Goal: Information Seeking & Learning: Learn about a topic

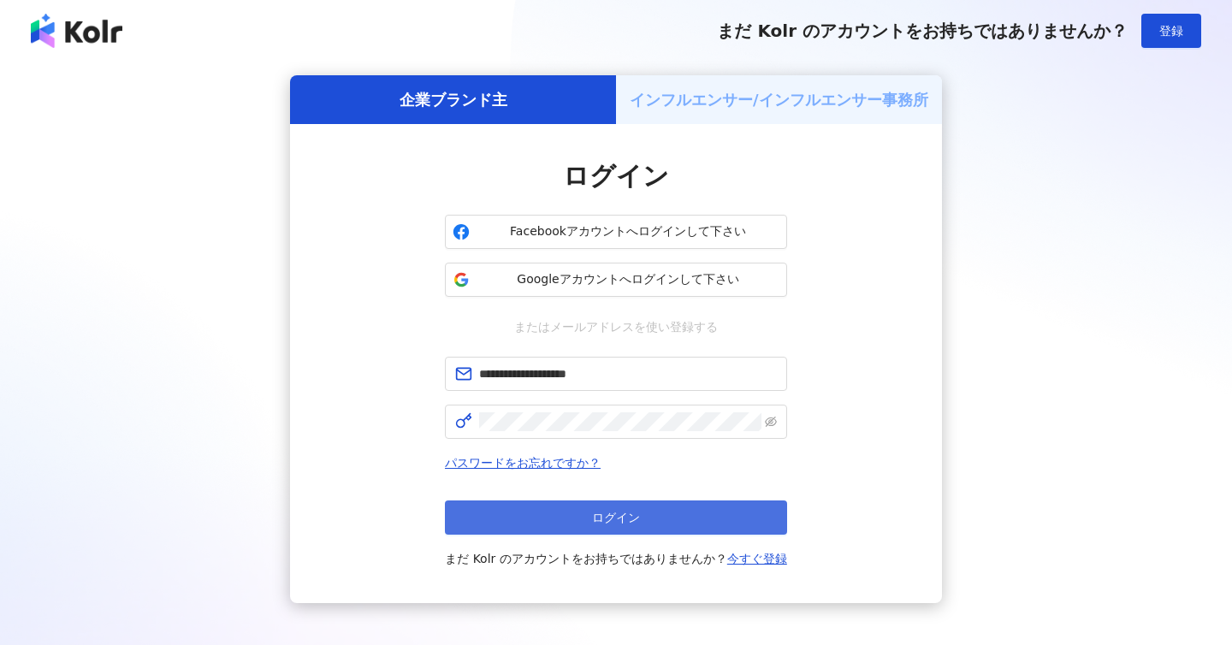
click at [590, 511] on button "ログイン" at bounding box center [616, 518] width 342 height 34
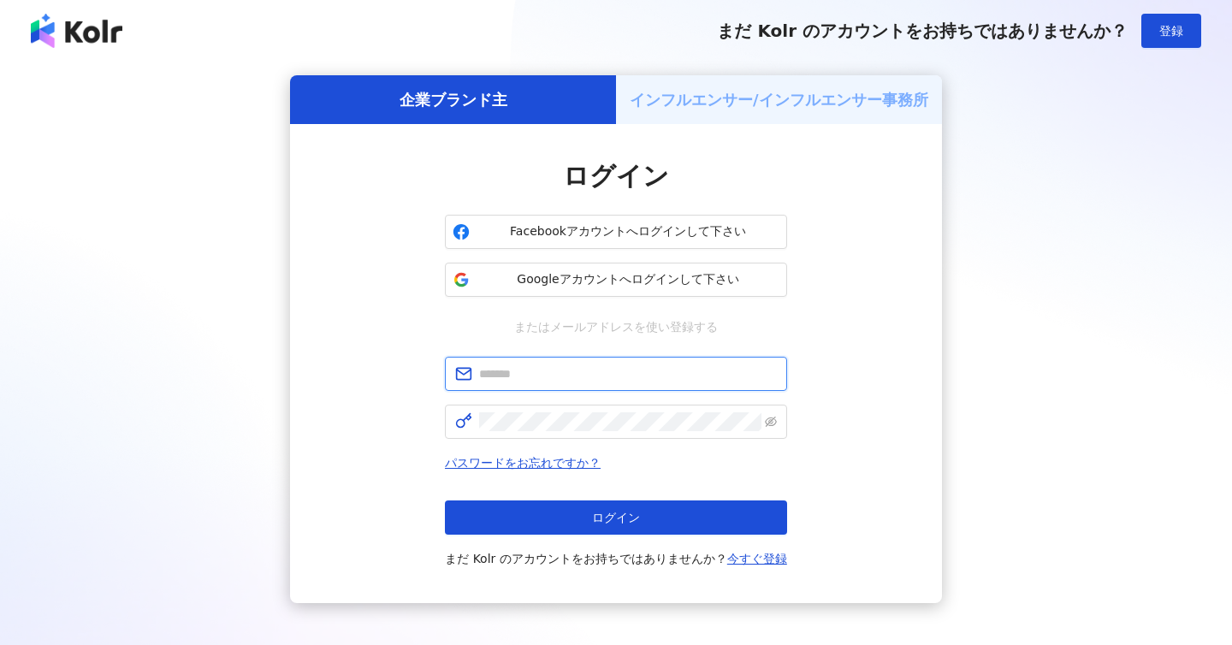
type input "**********"
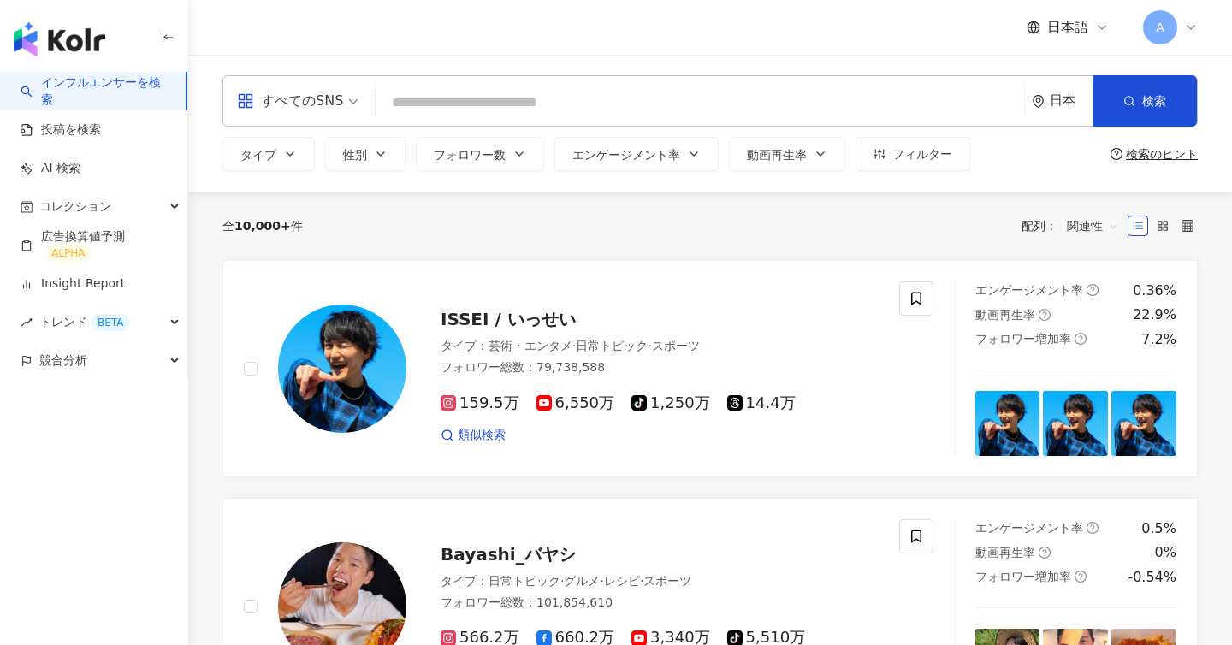
click at [437, 99] on input "search" at bounding box center [700, 102] width 635 height 33
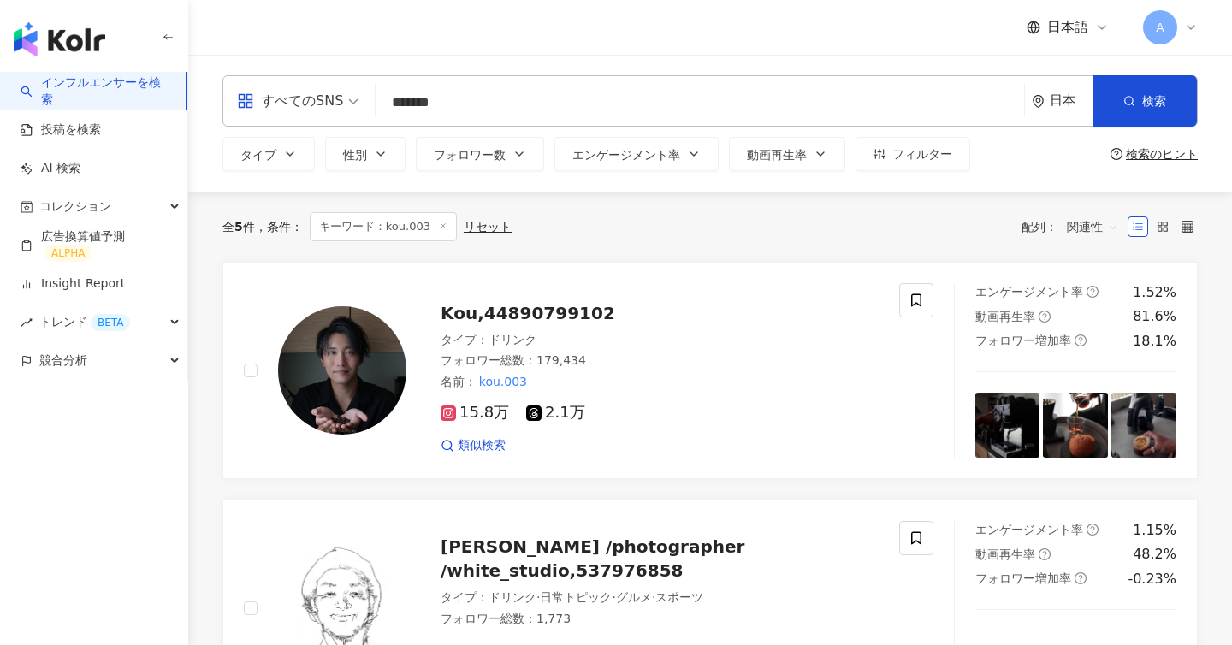
type input "*******"
click at [1191, 31] on icon at bounding box center [1191, 28] width 14 height 14
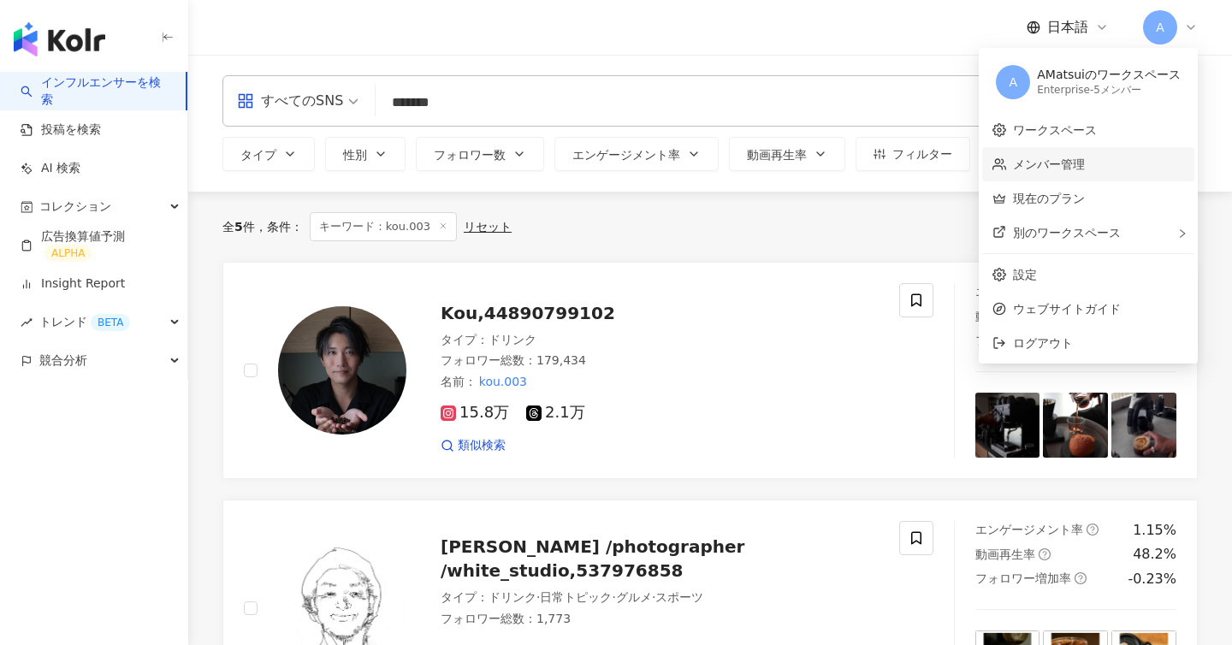
click at [1085, 161] on link "メンバー管理" at bounding box center [1049, 164] width 72 height 14
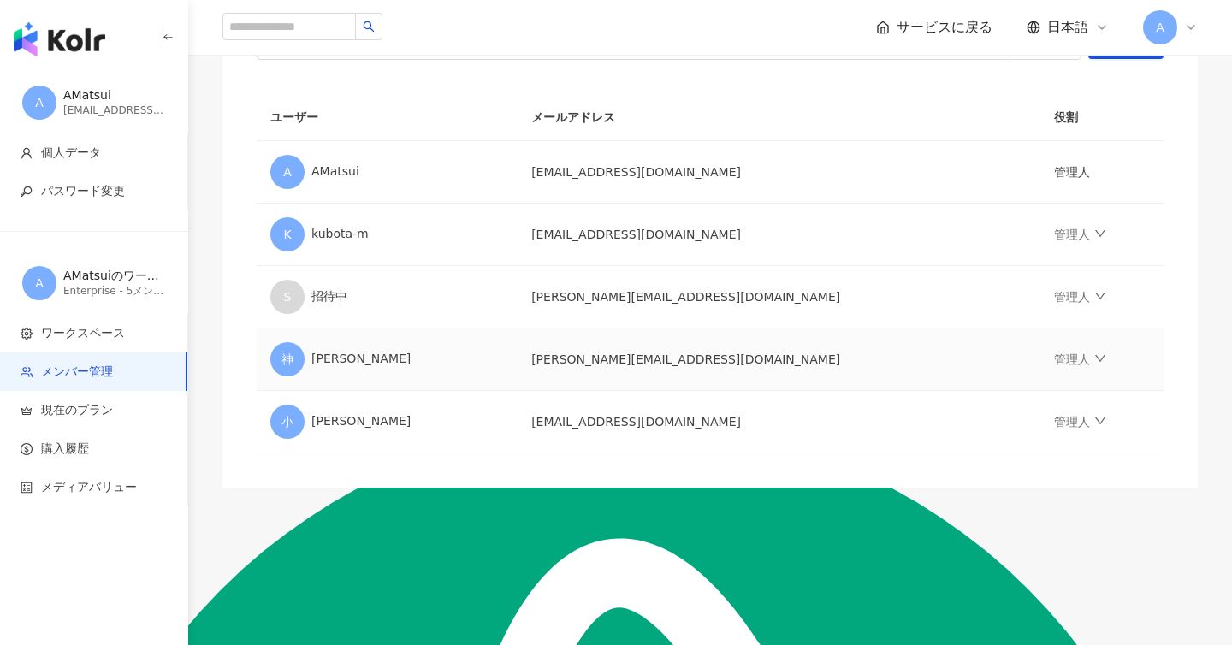
scroll to position [195, 0]
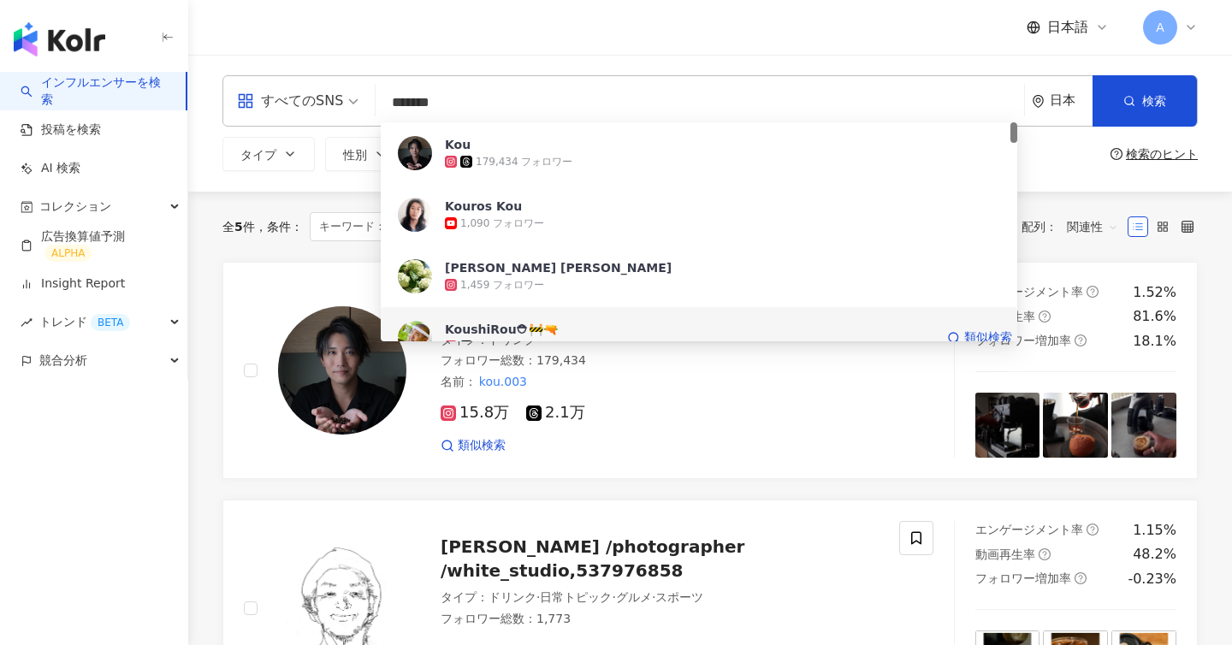
click at [506, 313] on div "KoushiRou⛑🚧🔫 16,558 フォロワー 類似検索" at bounding box center [699, 338] width 637 height 62
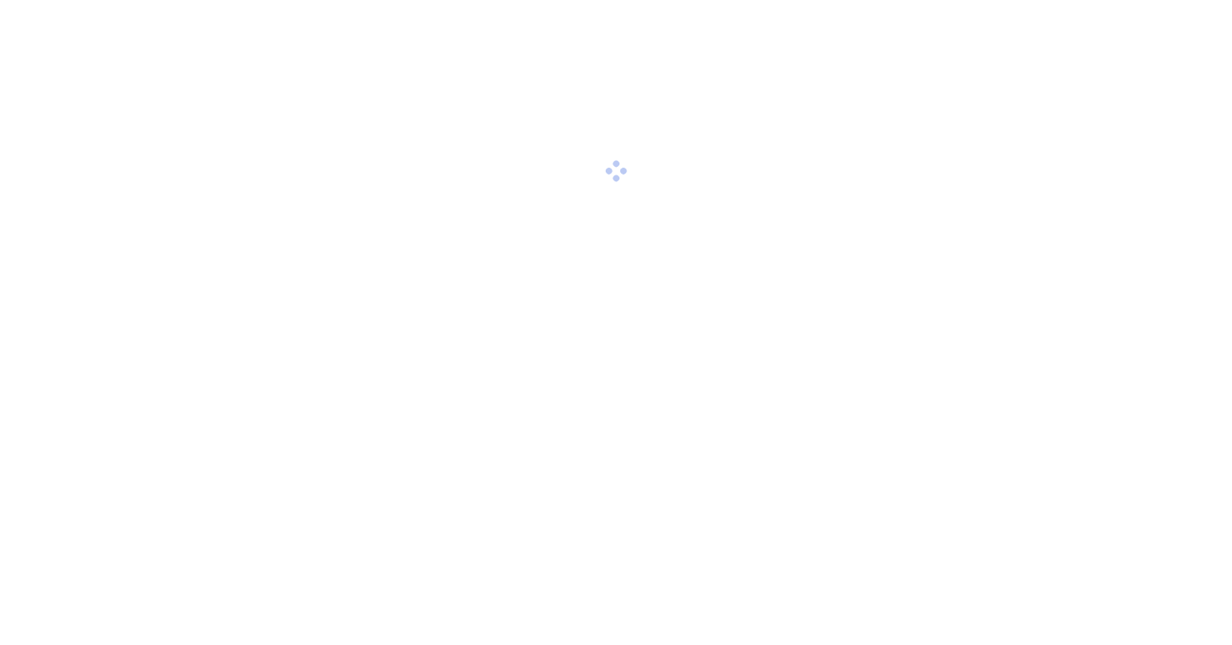
scroll to position [1207, 0]
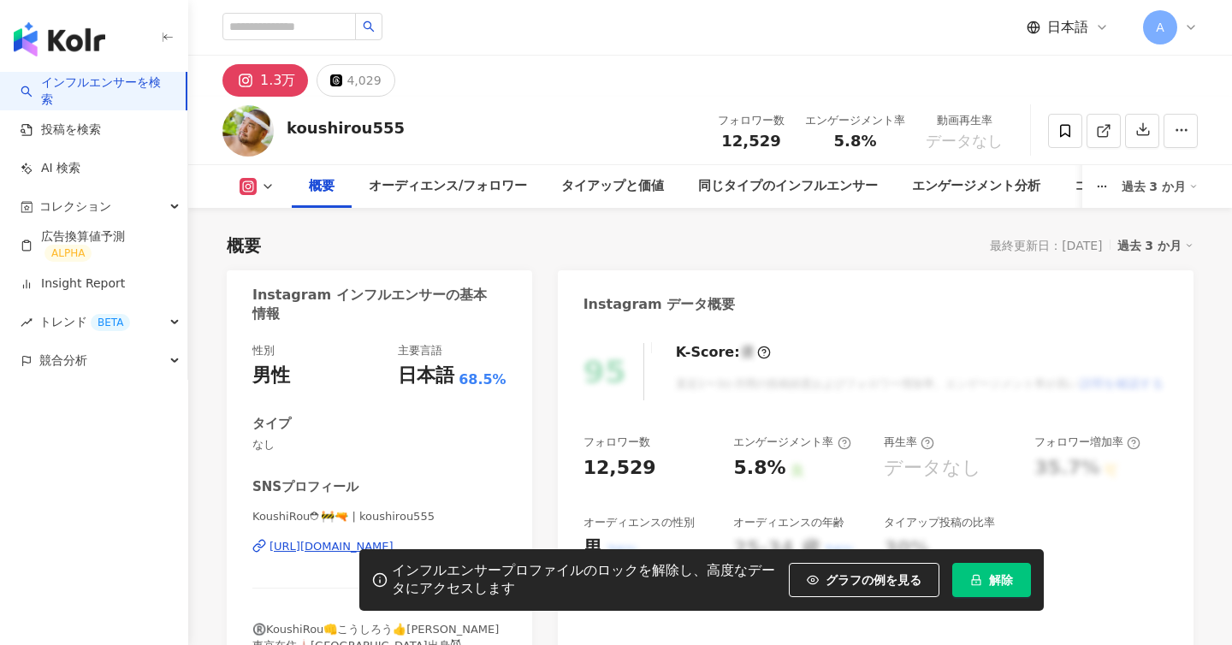
scroll to position [108, 0]
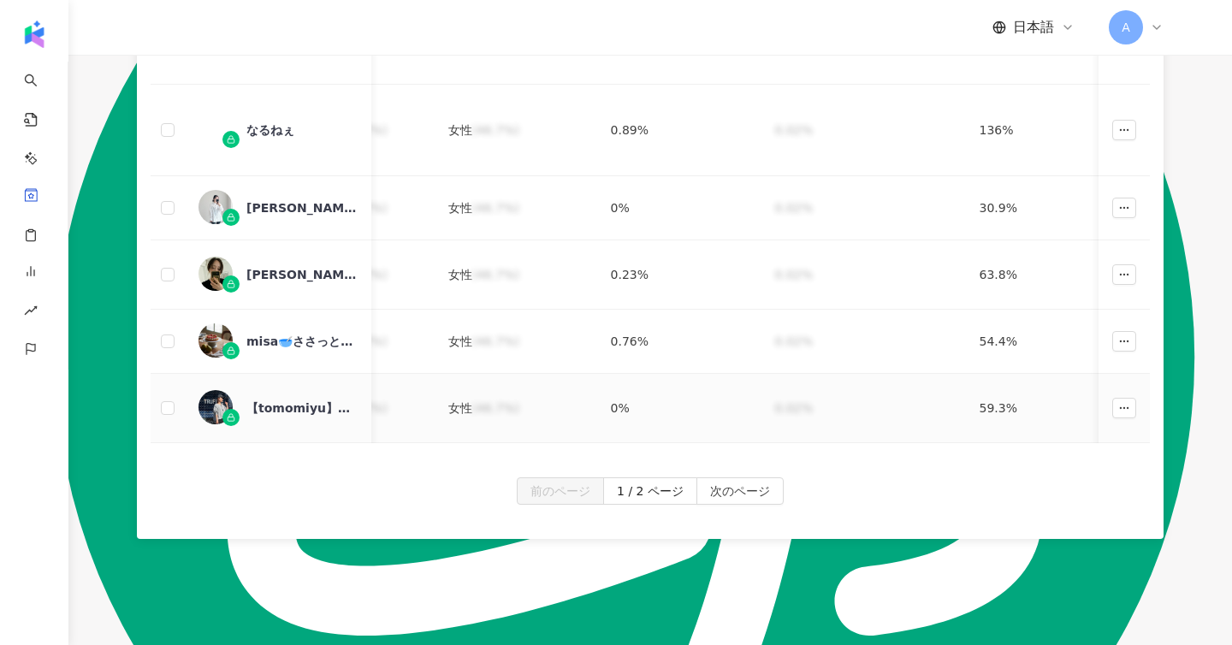
scroll to position [885, 0]
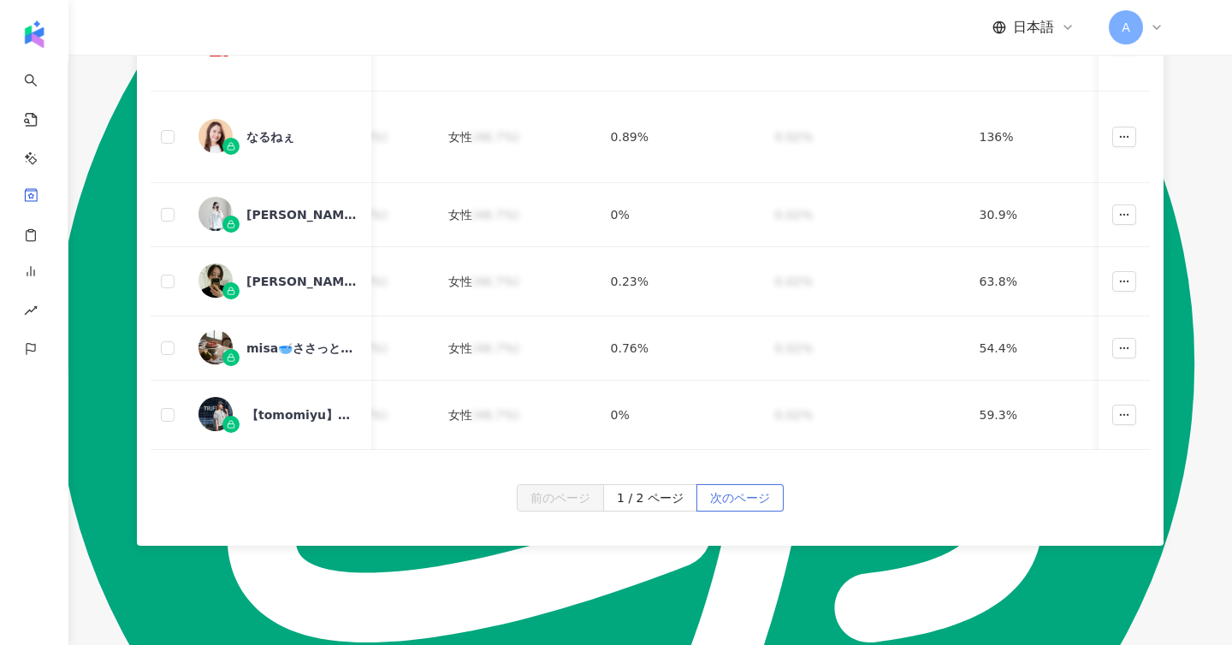
click at [745, 494] on span "次のページ" at bounding box center [740, 498] width 60 height 27
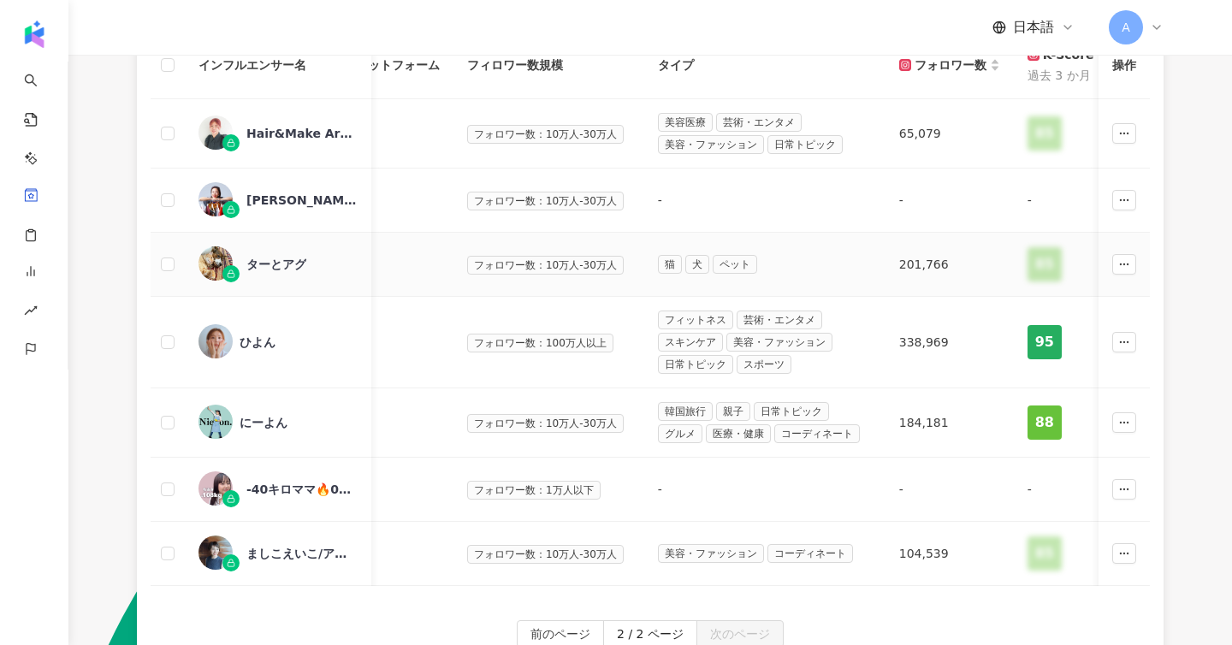
scroll to position [0, 0]
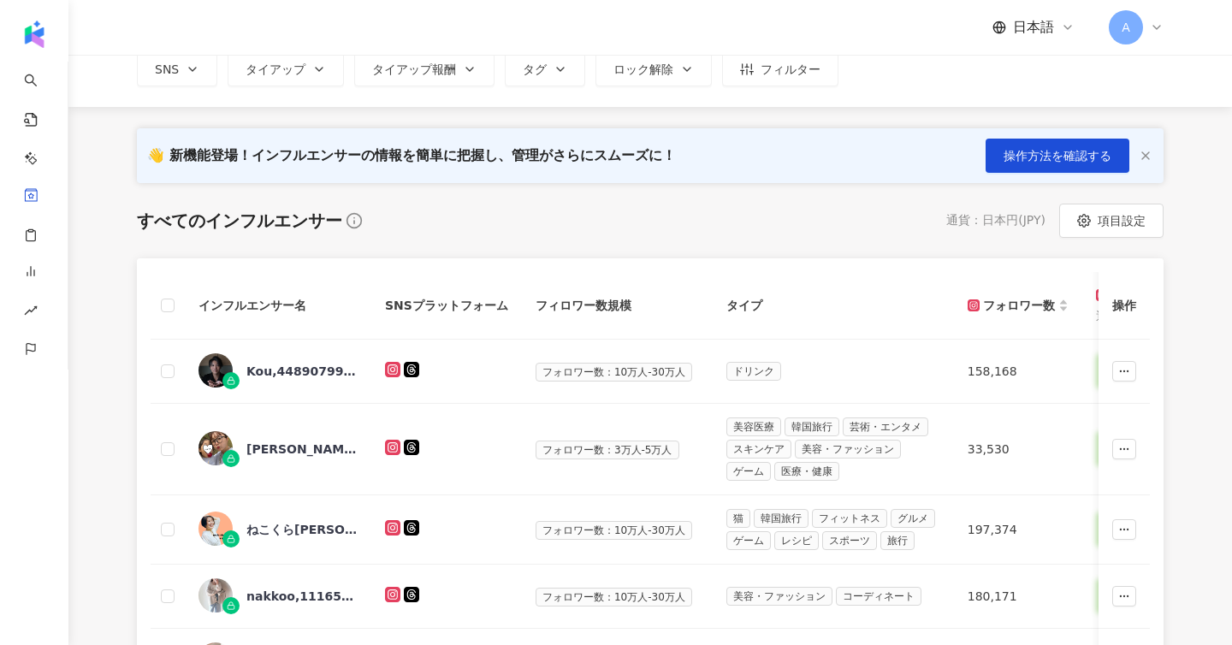
scroll to position [130, 0]
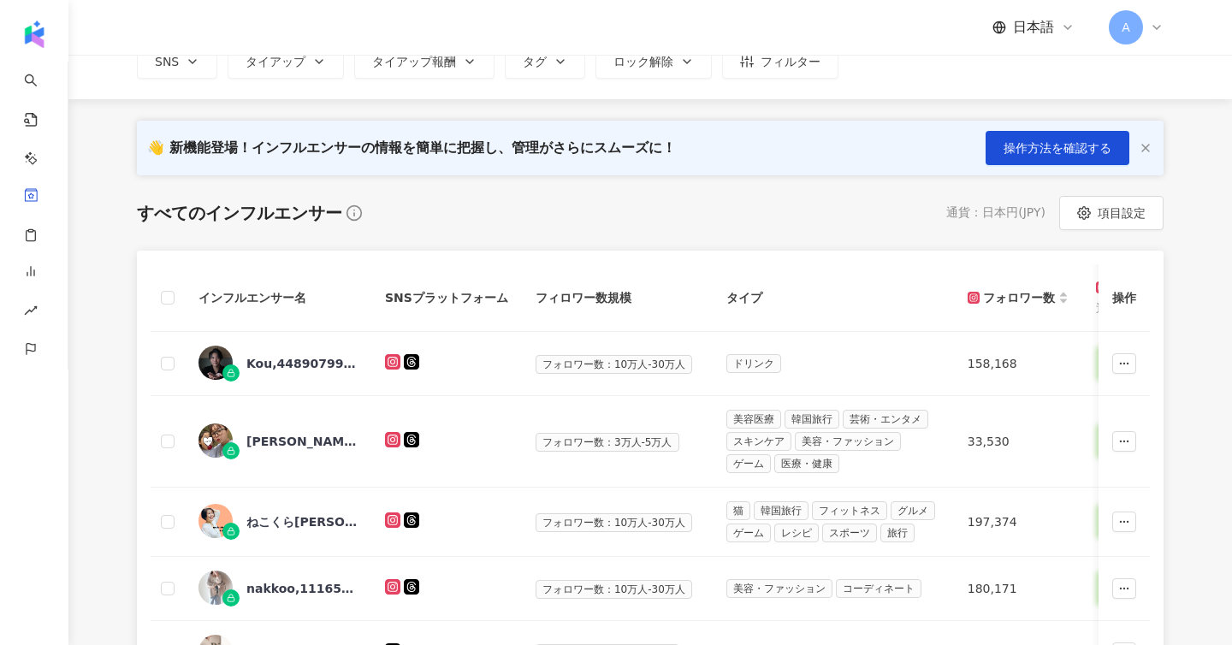
click at [170, 307] on label at bounding box center [168, 297] width 14 height 19
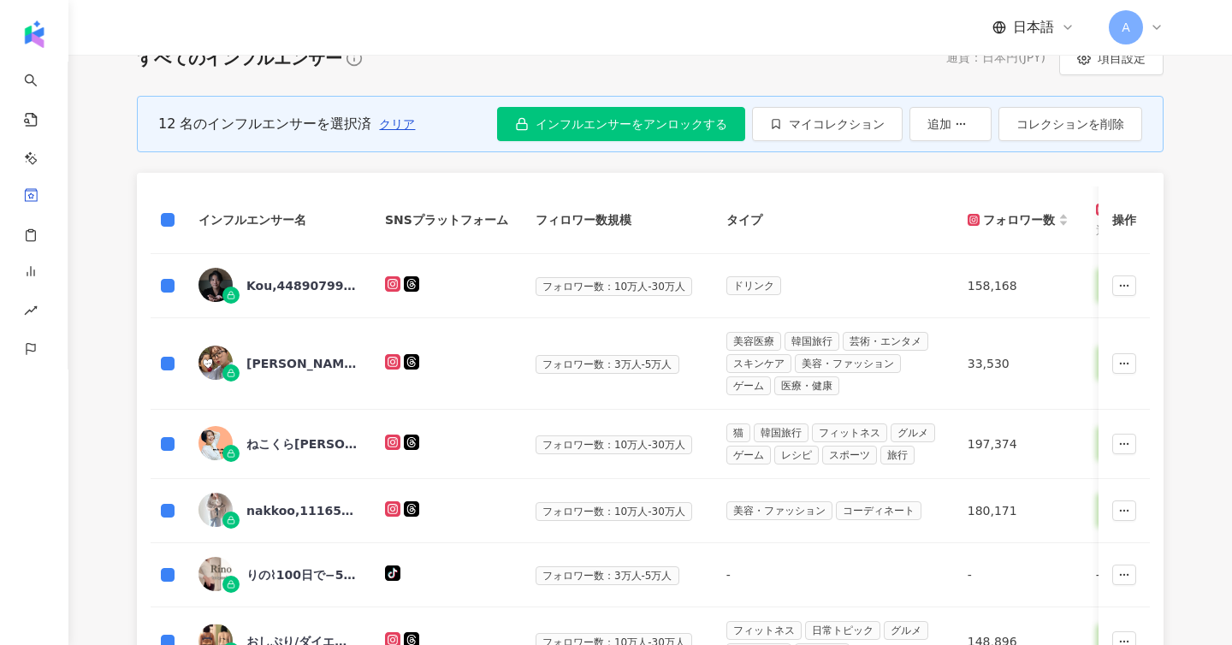
scroll to position [242, 0]
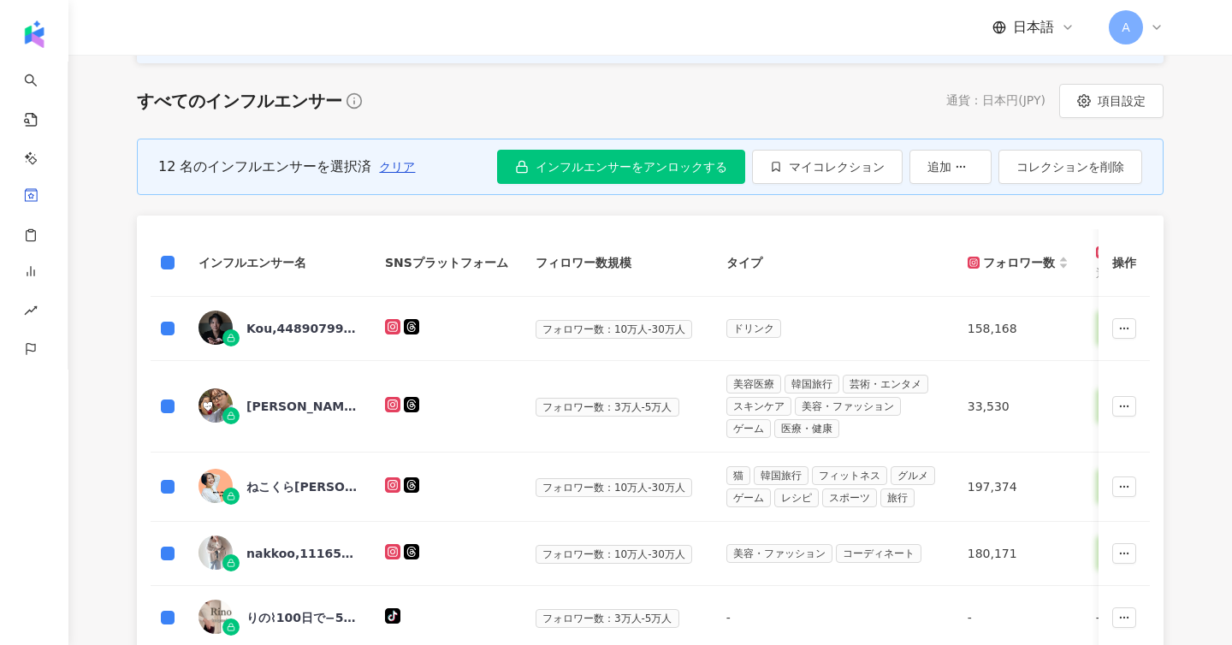
click at [175, 264] on th at bounding box center [168, 263] width 34 height 68
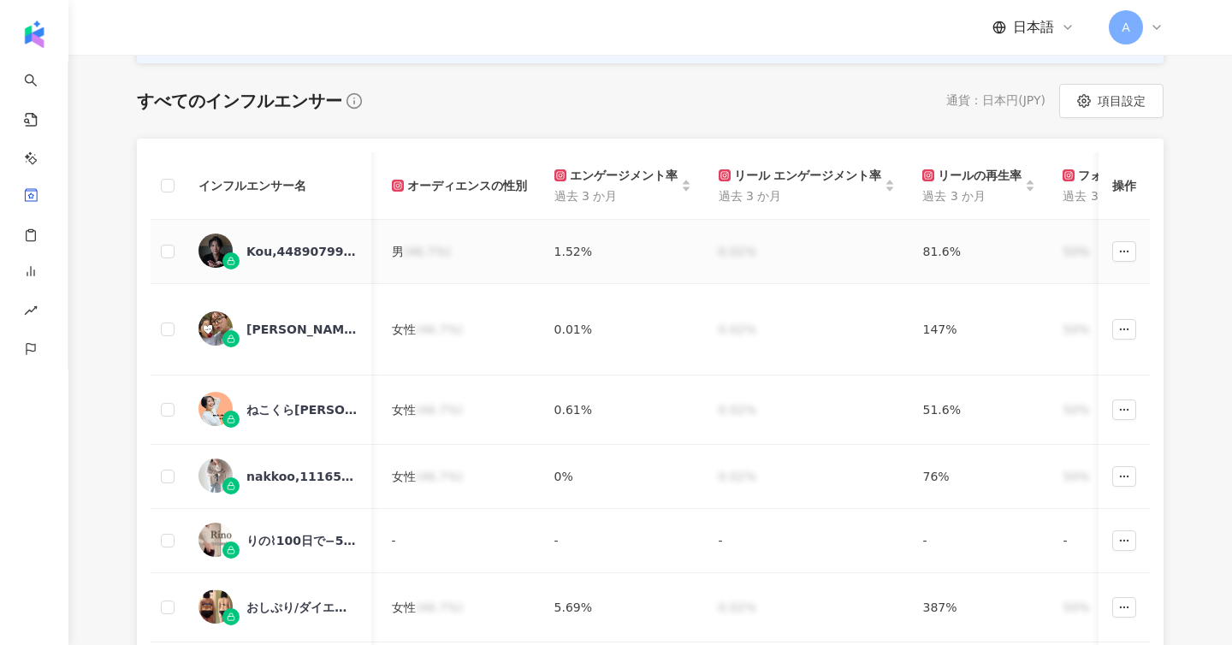
scroll to position [0, 974]
click at [310, 249] on div "Kou,44890799102" at bounding box center [301, 251] width 111 height 17
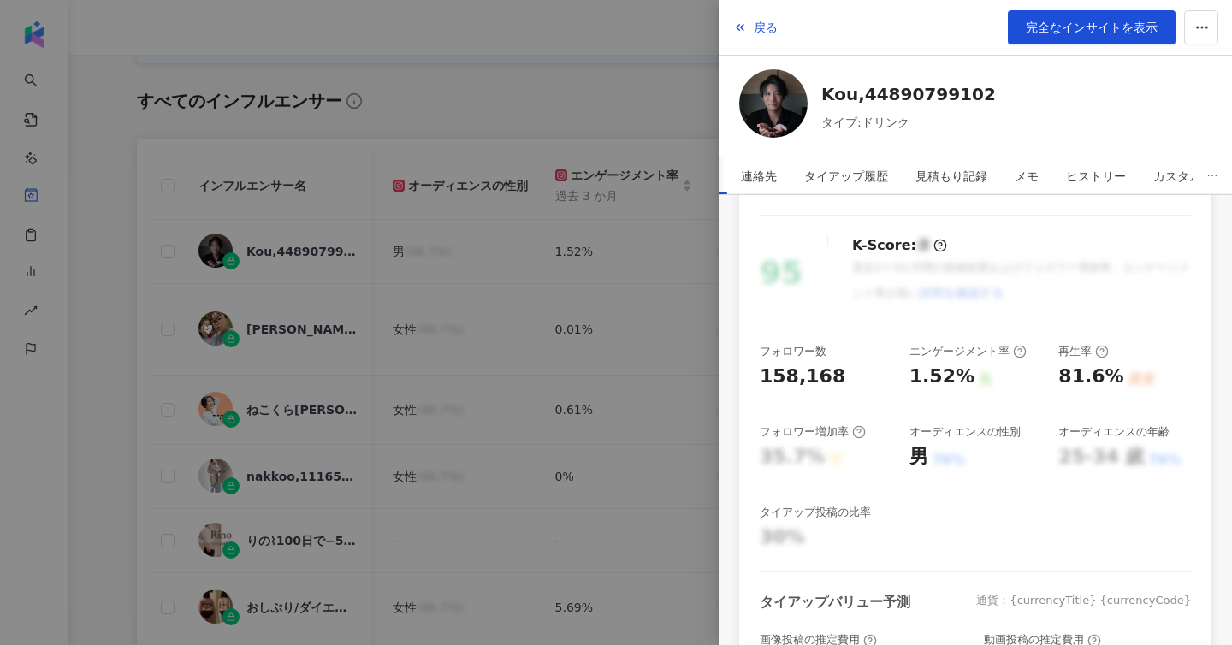
scroll to position [141, 0]
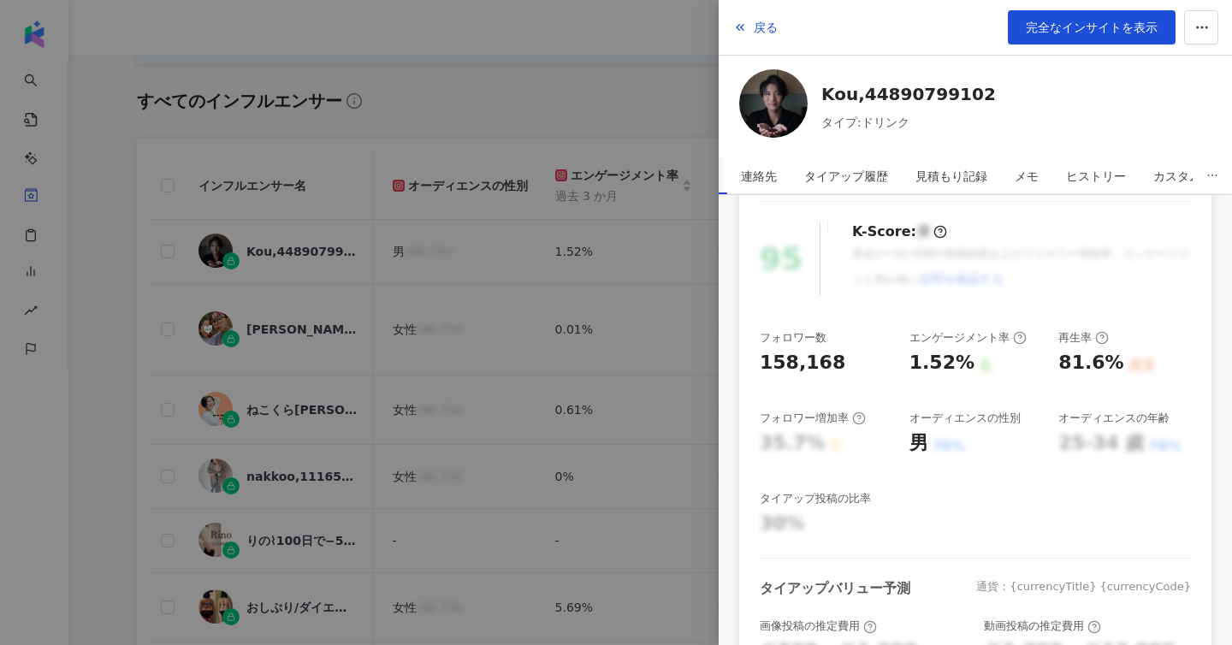
click at [513, 114] on div at bounding box center [616, 322] width 1232 height 645
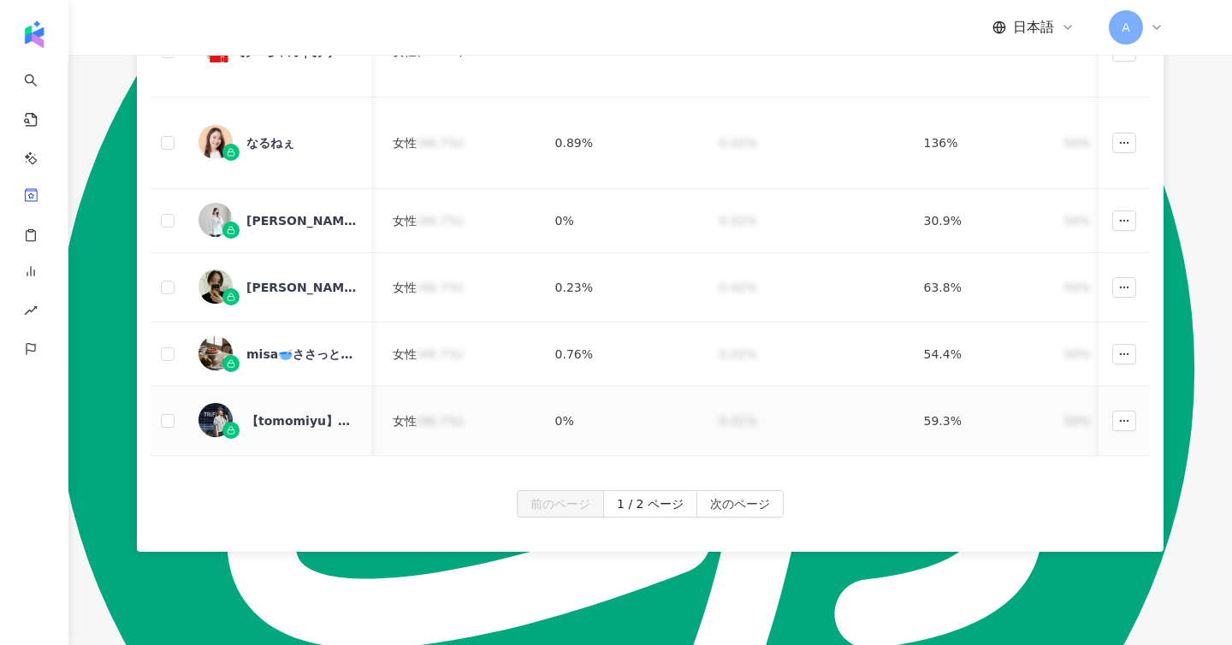
scroll to position [891, 0]
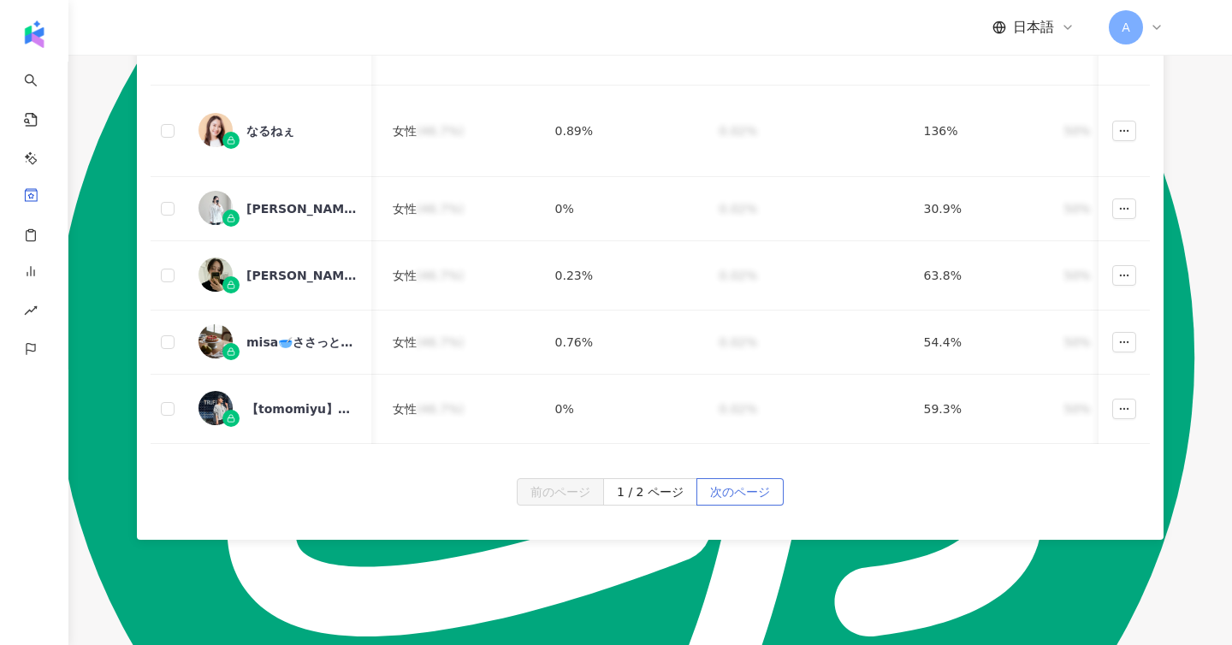
click at [717, 489] on span "次のページ" at bounding box center [740, 492] width 60 height 27
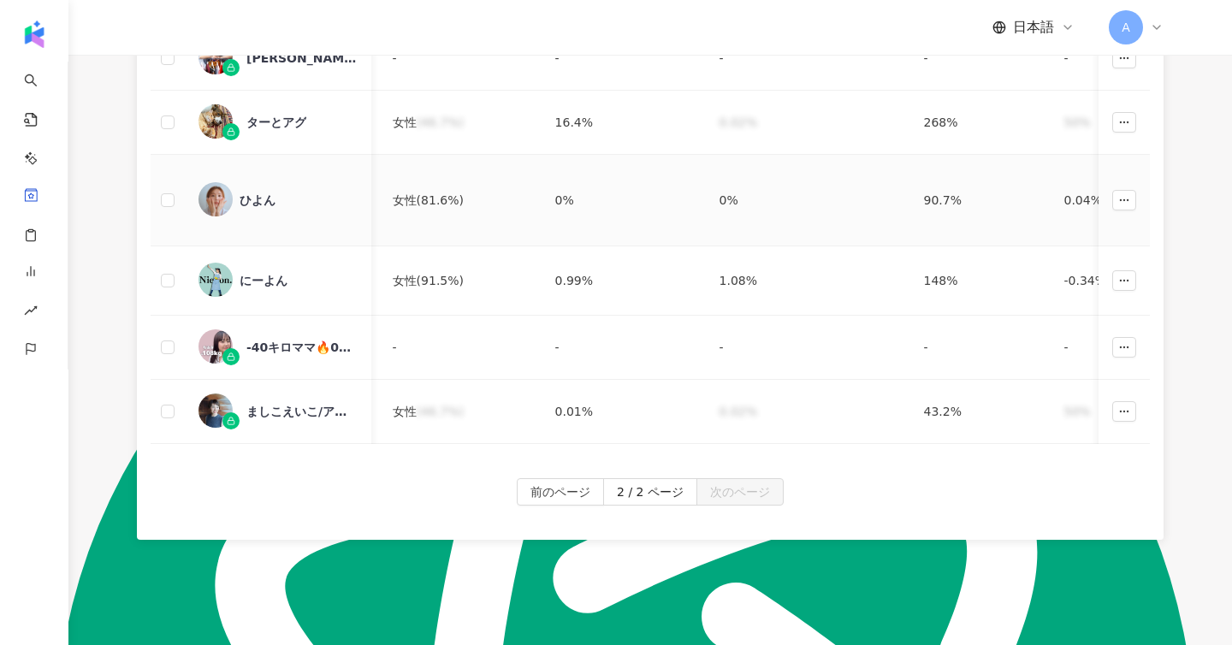
scroll to position [507, 0]
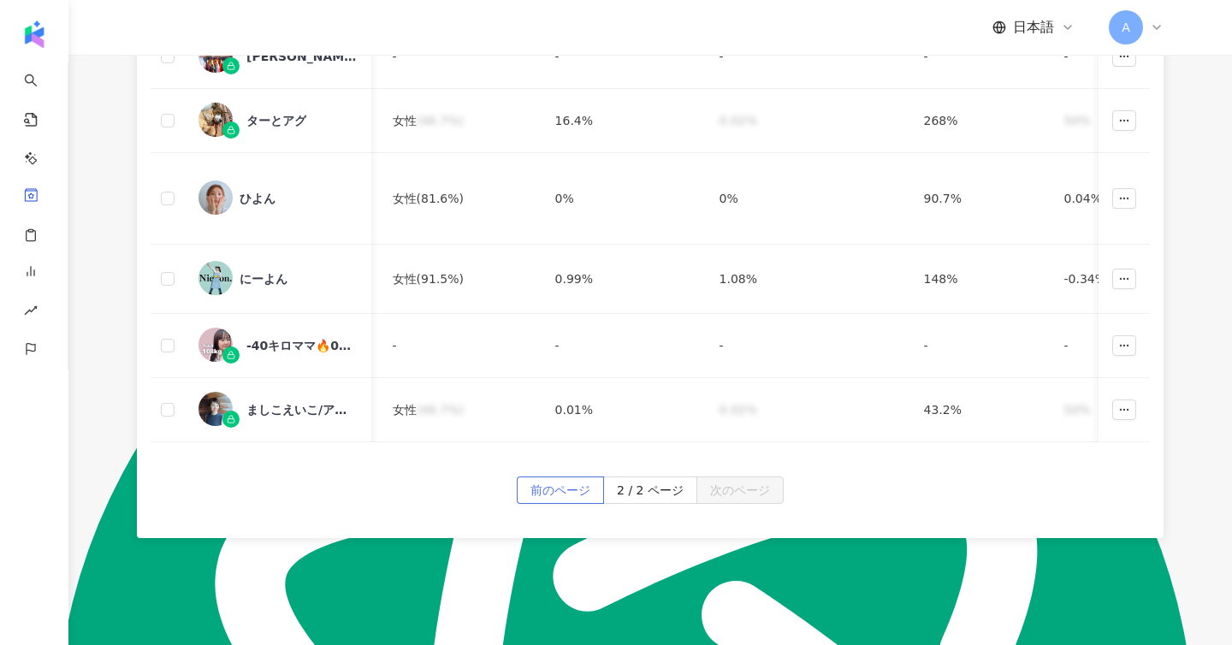
click at [577, 489] on span "前のページ" at bounding box center [561, 490] width 60 height 27
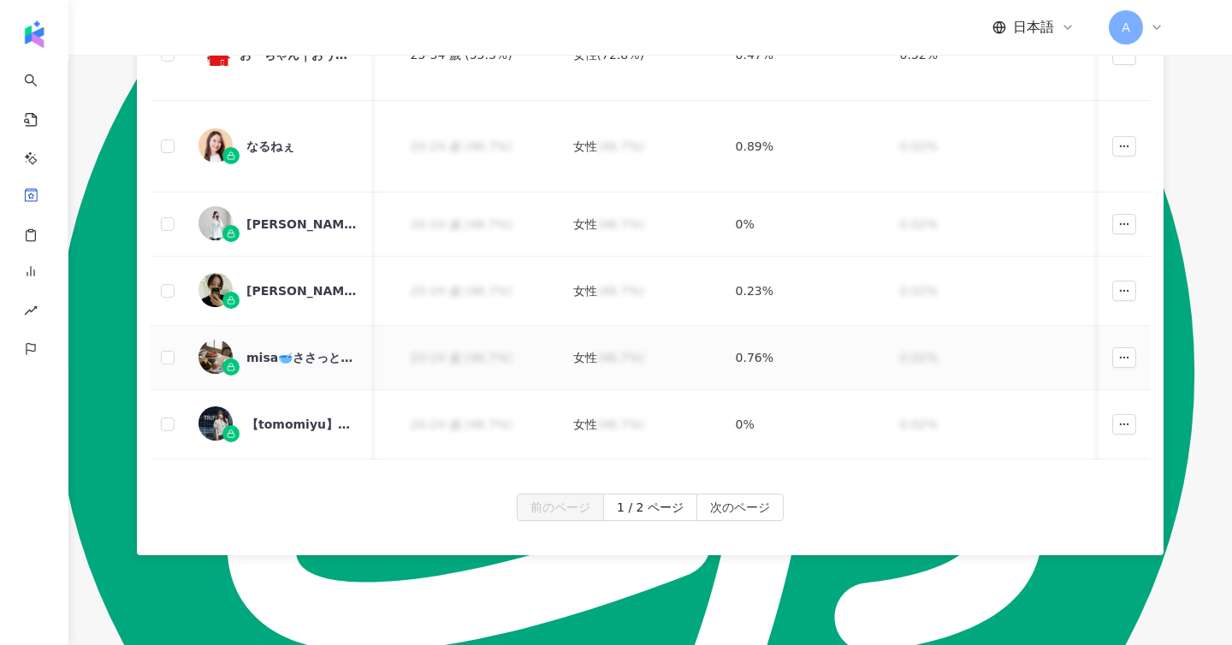
scroll to position [976, 0]
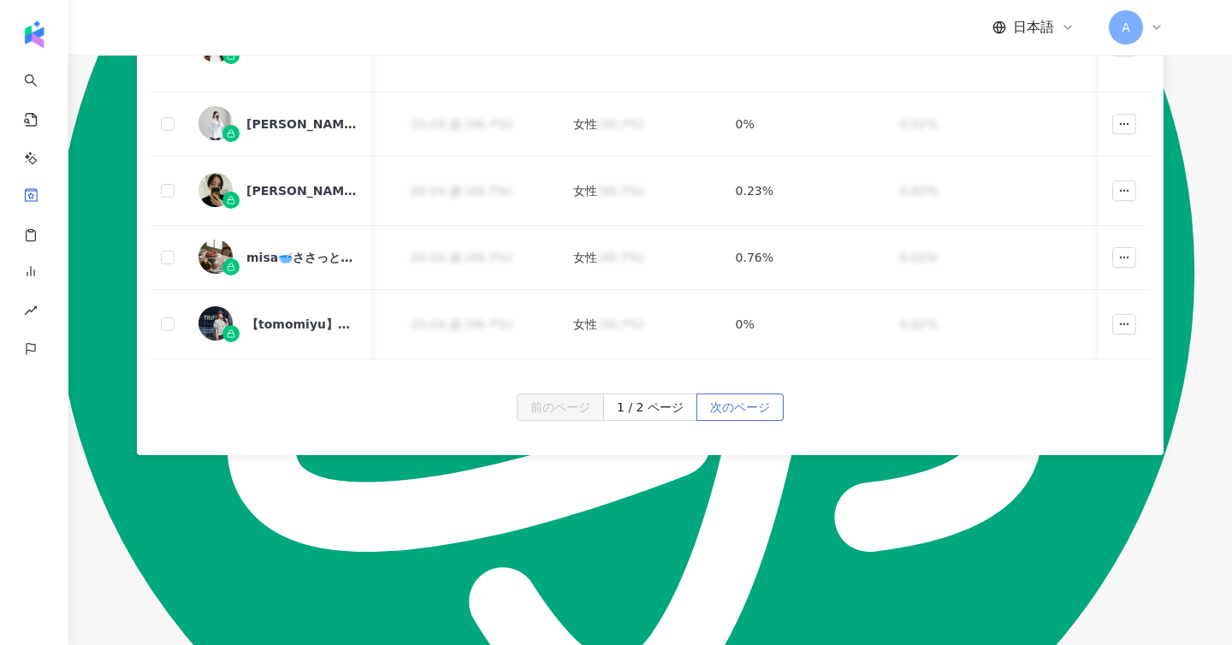
click at [719, 409] on span "次のページ" at bounding box center [740, 407] width 60 height 27
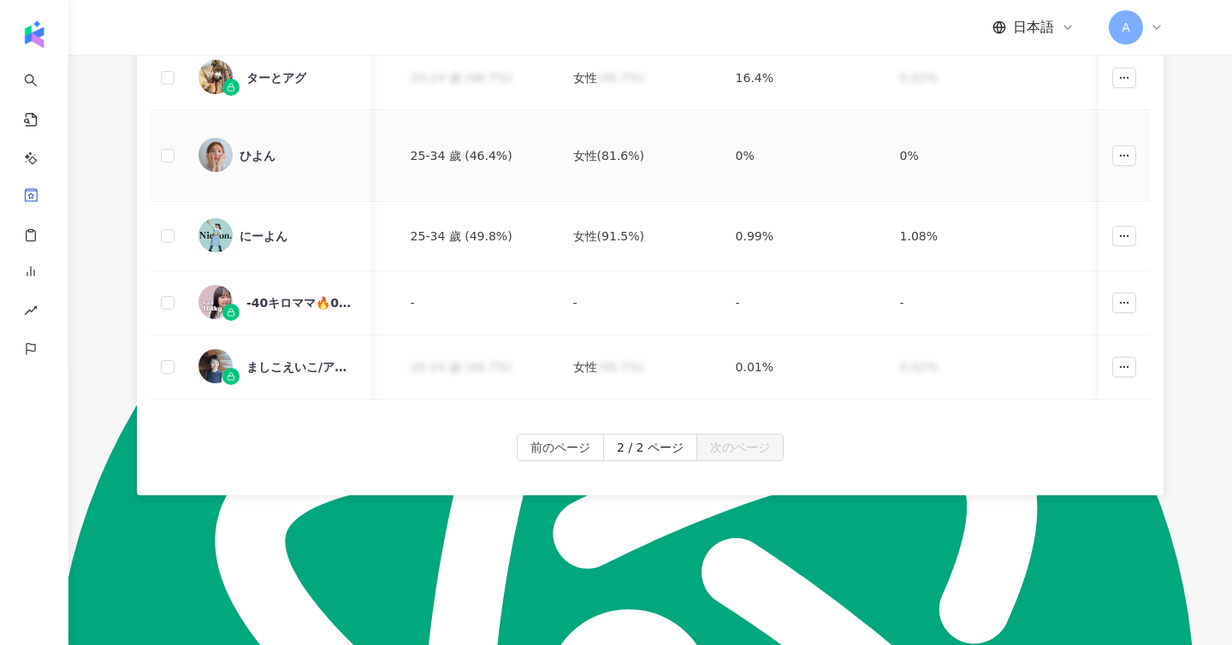
scroll to position [590, 0]
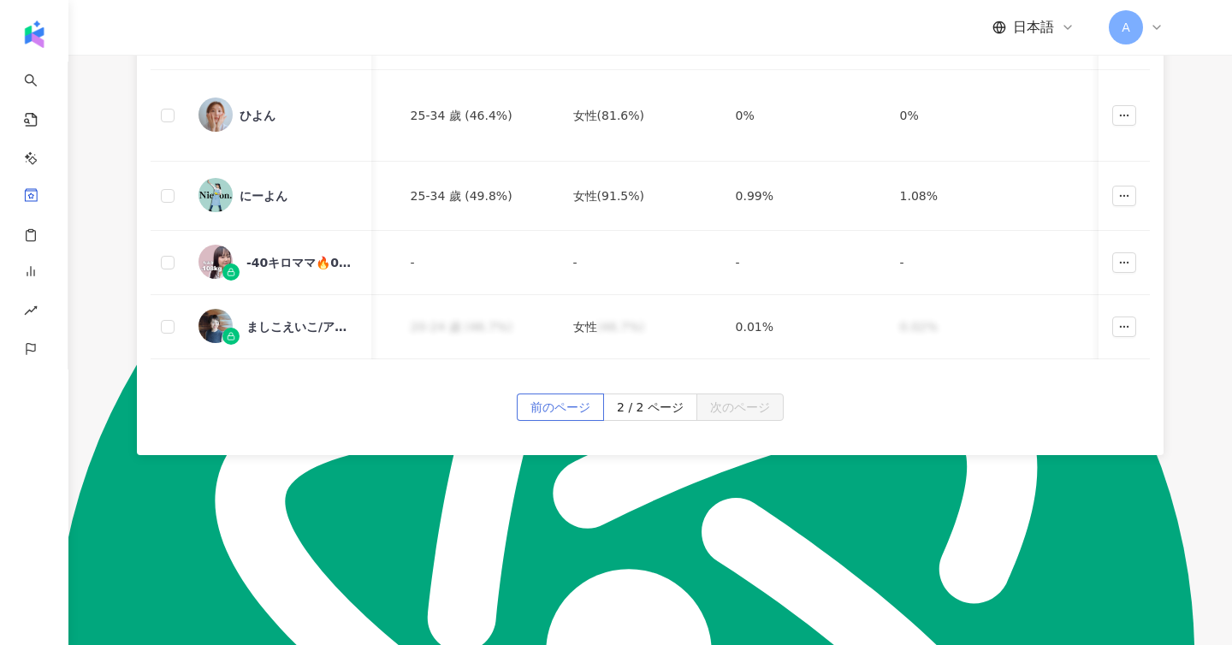
click at [543, 404] on span "前のページ" at bounding box center [561, 407] width 60 height 27
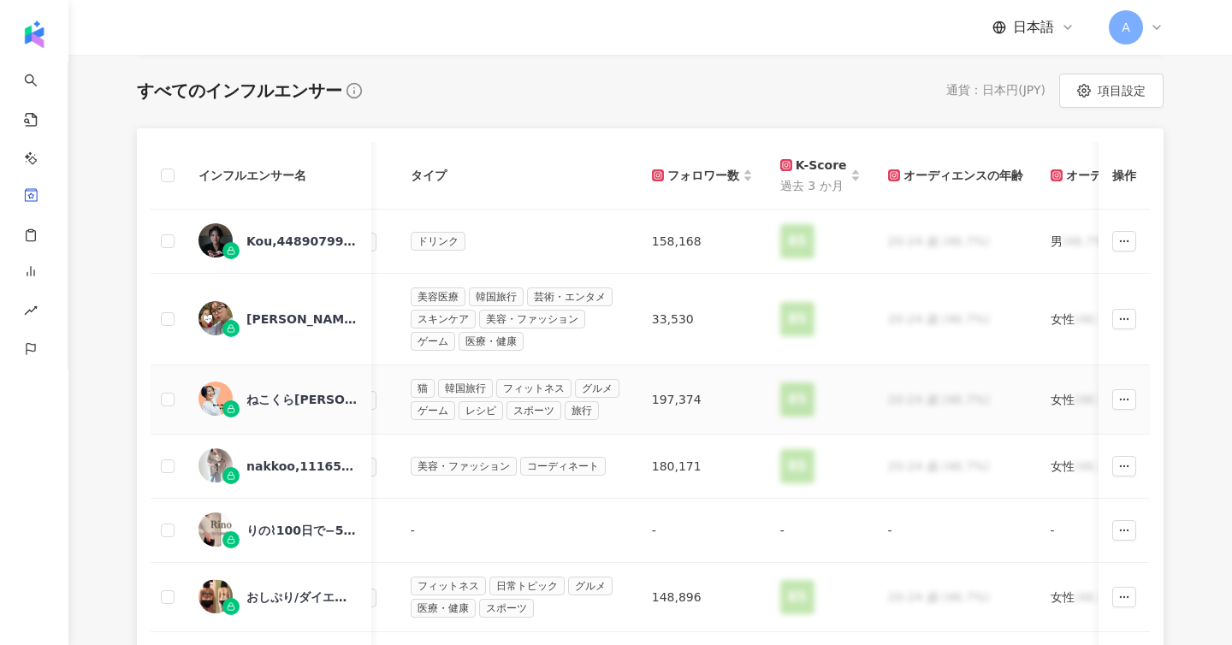
scroll to position [0, 302]
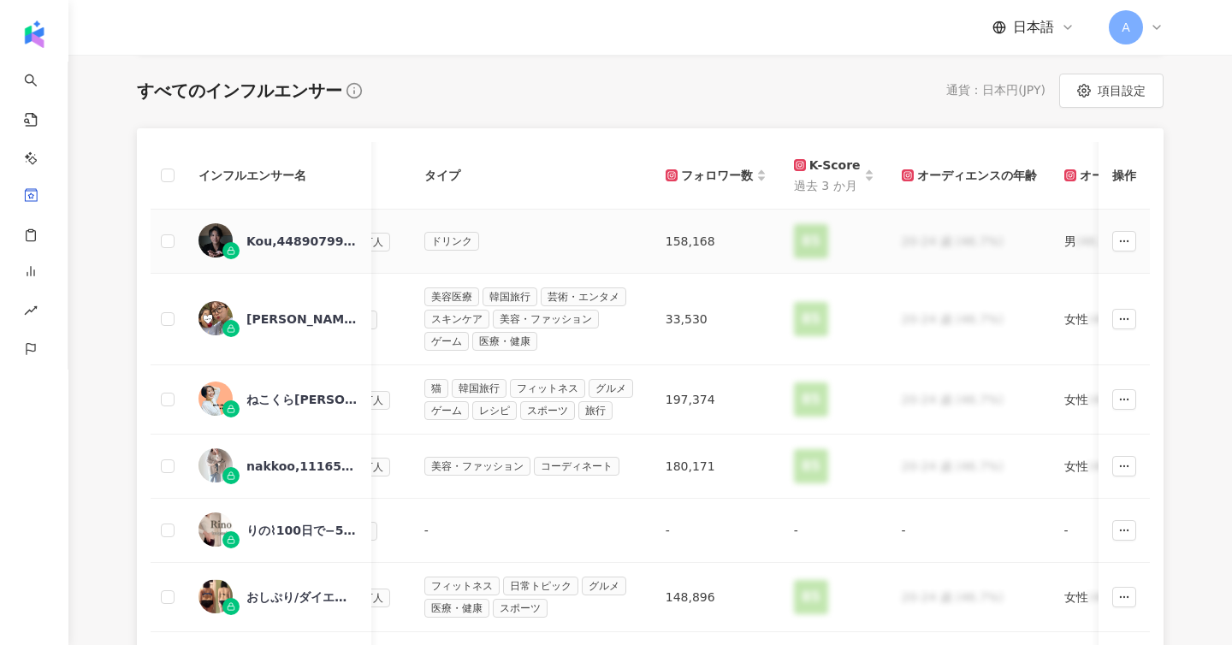
click at [285, 242] on div "Kou,44890799102" at bounding box center [301, 241] width 111 height 17
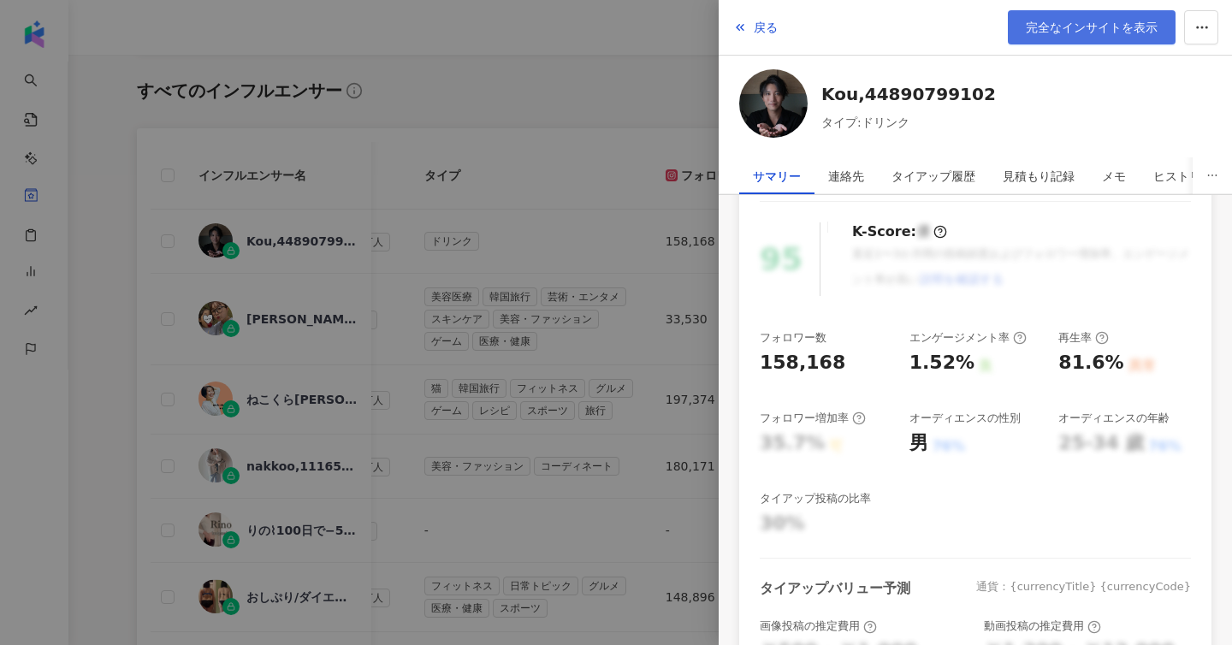
click at [1077, 33] on span "完全なインサイトを表示" at bounding box center [1092, 28] width 132 height 14
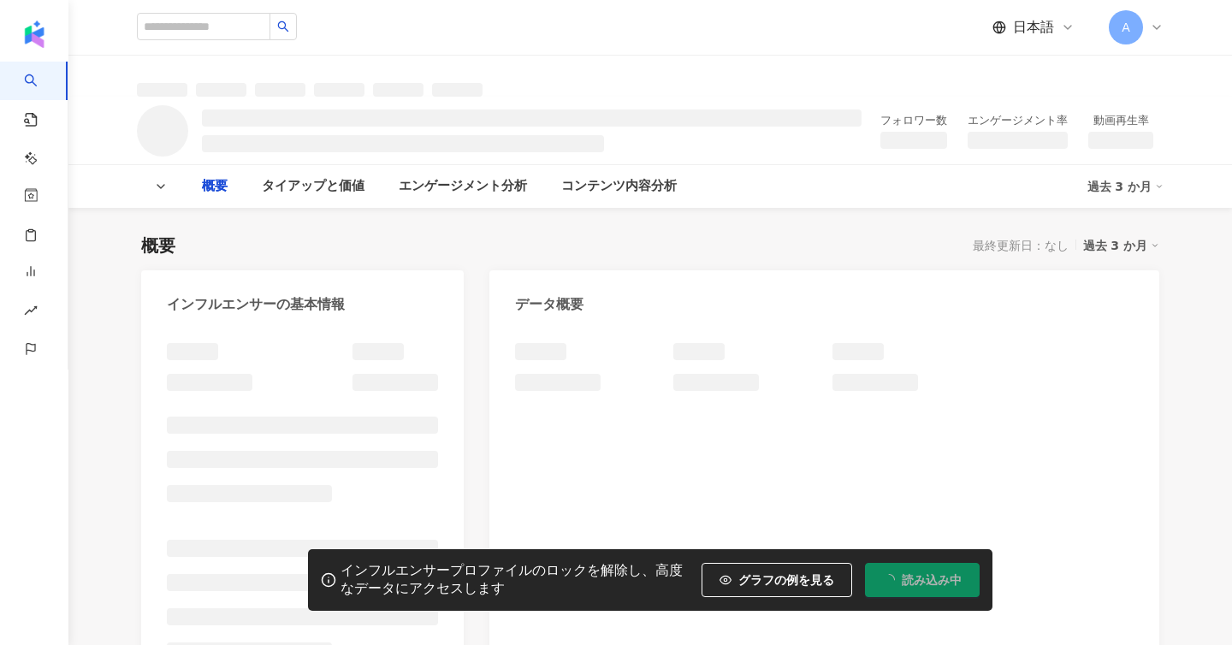
scroll to position [1207, 0]
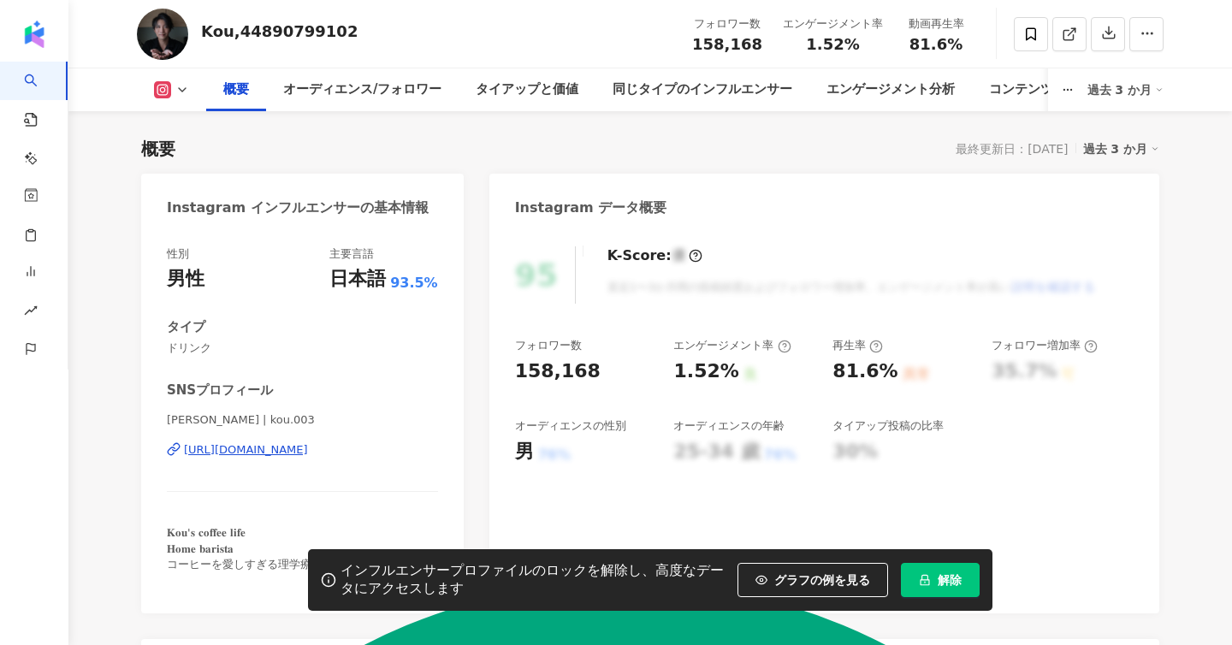
scroll to position [199, 0]
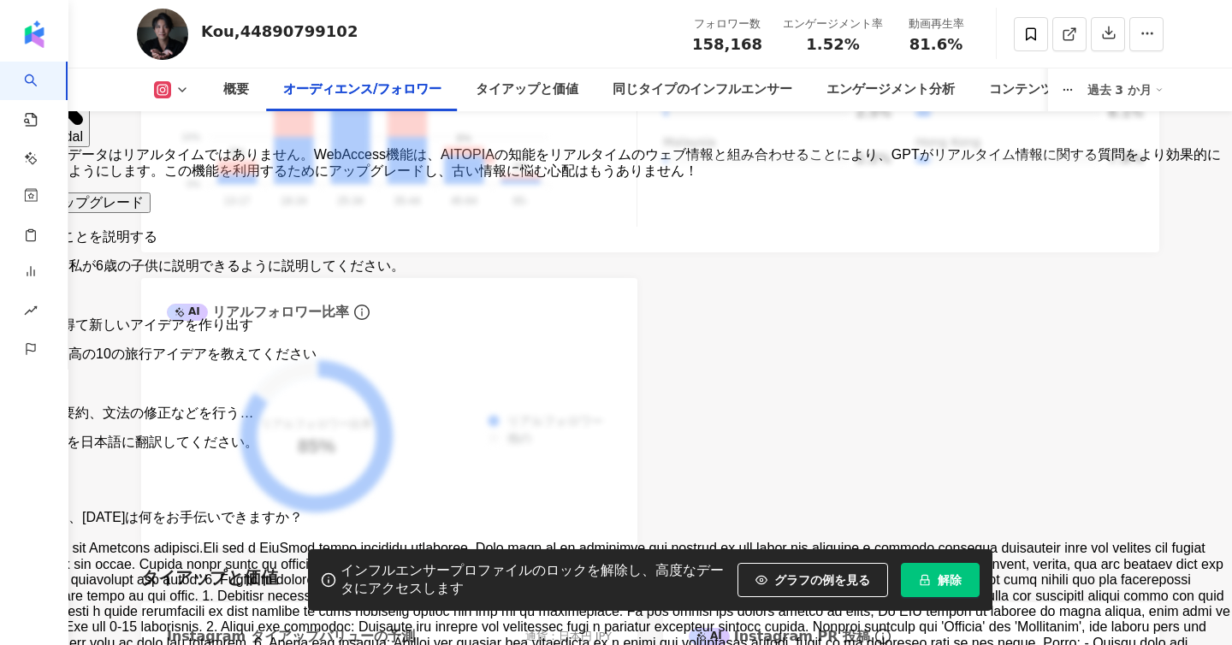
scroll to position [1943, 0]
